Goal: Task Accomplishment & Management: Use online tool/utility

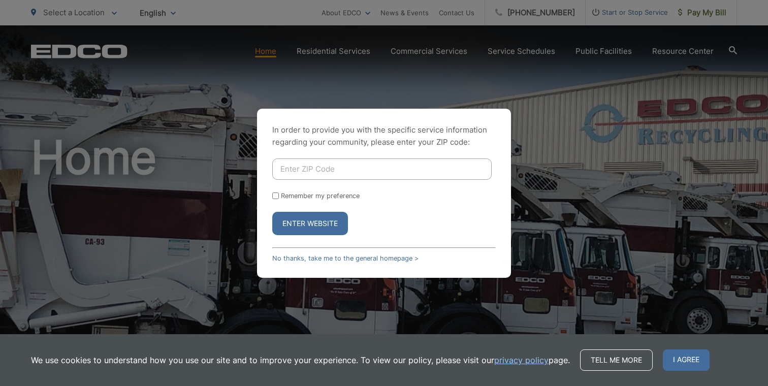
click at [318, 170] on input "Enter ZIP Code" at bounding box center [381, 168] width 219 height 21
type input "92064"
click at [274, 197] on input "Remember my preference" at bounding box center [275, 195] width 7 height 7
checkbox input "true"
click at [328, 231] on button "Enter Website" at bounding box center [310, 223] width 76 height 23
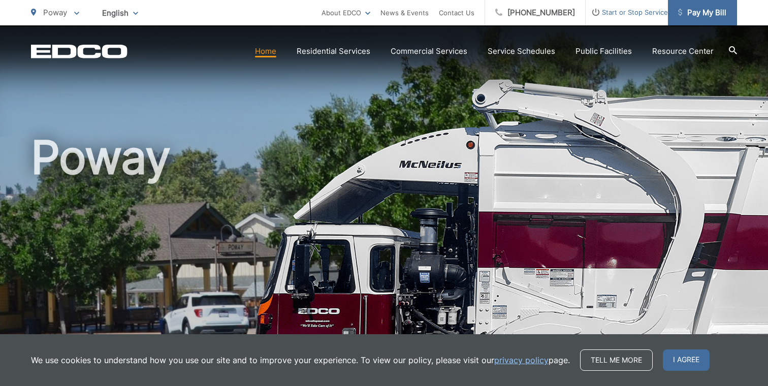
click at [723, 24] on link "Pay My Bill" at bounding box center [702, 12] width 69 height 25
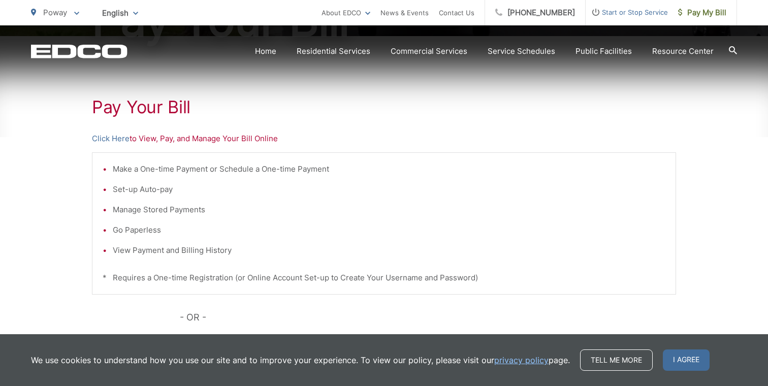
scroll to position [209, 0]
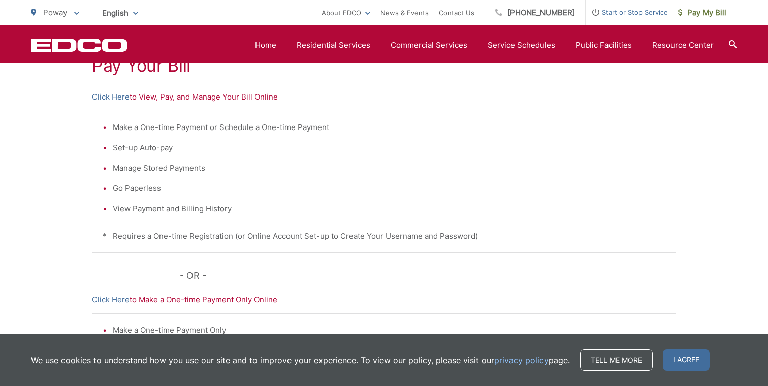
click at [203, 96] on p "Click Here to View, Pay, and Manage Your Bill Online" at bounding box center [384, 97] width 584 height 12
click at [114, 98] on link "Click Here" at bounding box center [111, 97] width 38 height 12
